Goal: Task Accomplishment & Management: Use online tool/utility

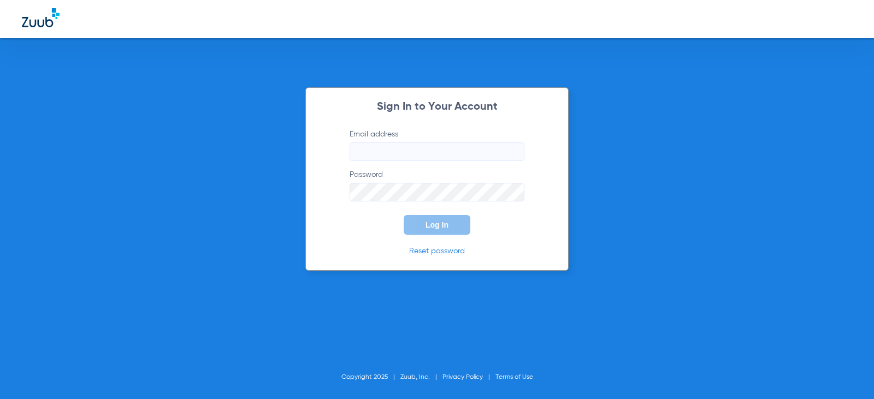
type input "[EMAIL_ADDRESS][DOMAIN_NAME]"
click at [419, 222] on button "Log In" at bounding box center [437, 225] width 67 height 20
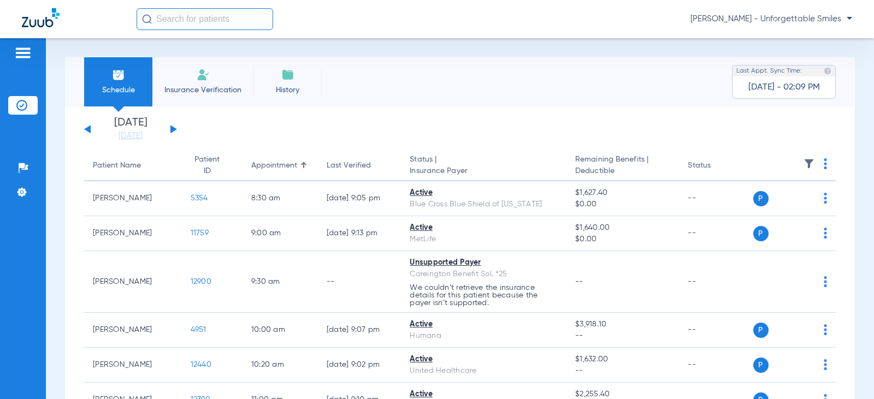
drag, startPoint x: 174, startPoint y: 129, endPoint x: 194, endPoint y: 151, distance: 29.7
click at [174, 129] on button at bounding box center [173, 129] width 7 height 8
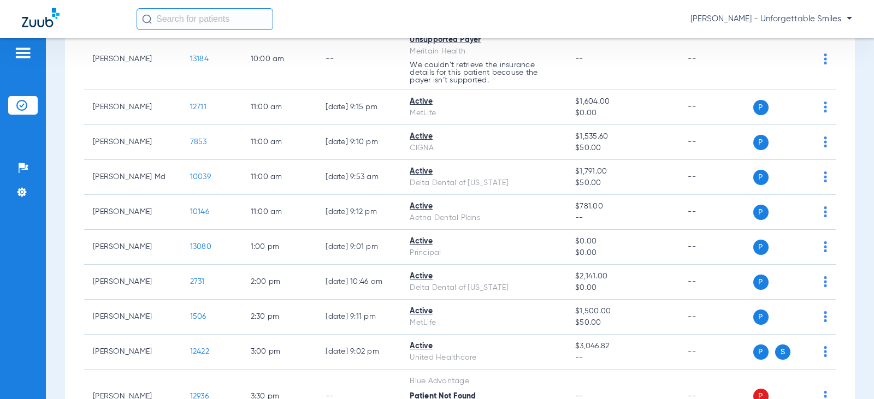
scroll to position [531, 0]
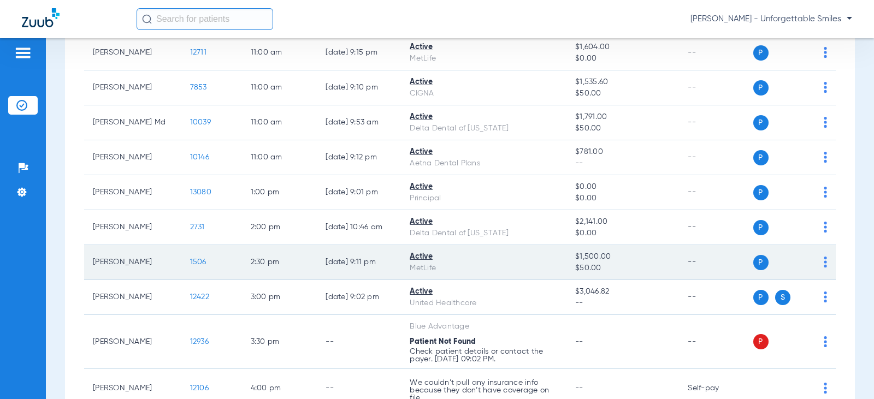
scroll to position [531, 0]
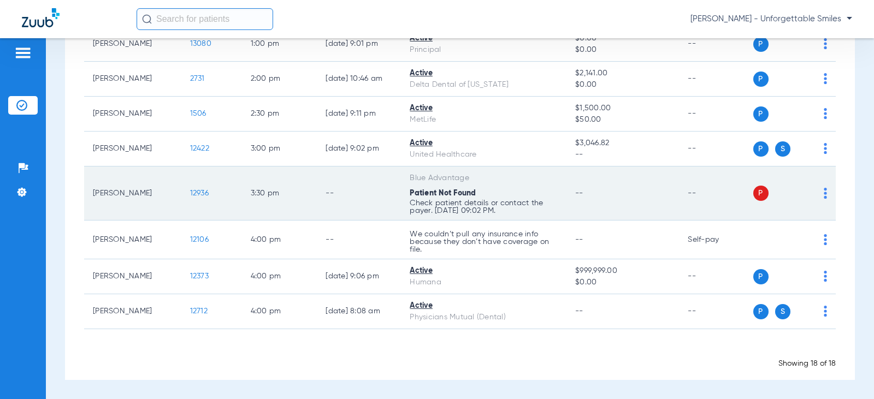
click at [813, 194] on div "P S" at bounding box center [790, 193] width 74 height 15
click at [824, 193] on img at bounding box center [825, 193] width 3 height 11
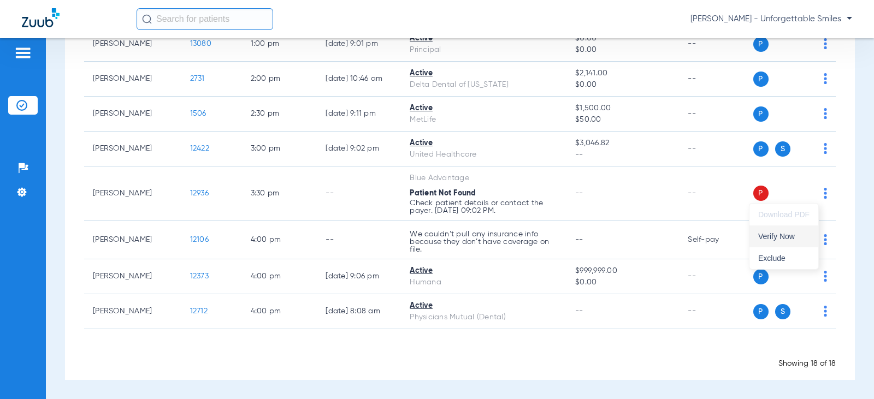
click at [776, 235] on span "Verify Now" at bounding box center [783, 237] width 51 height 8
